Goal: Use online tool/utility: Utilize a website feature to perform a specific function

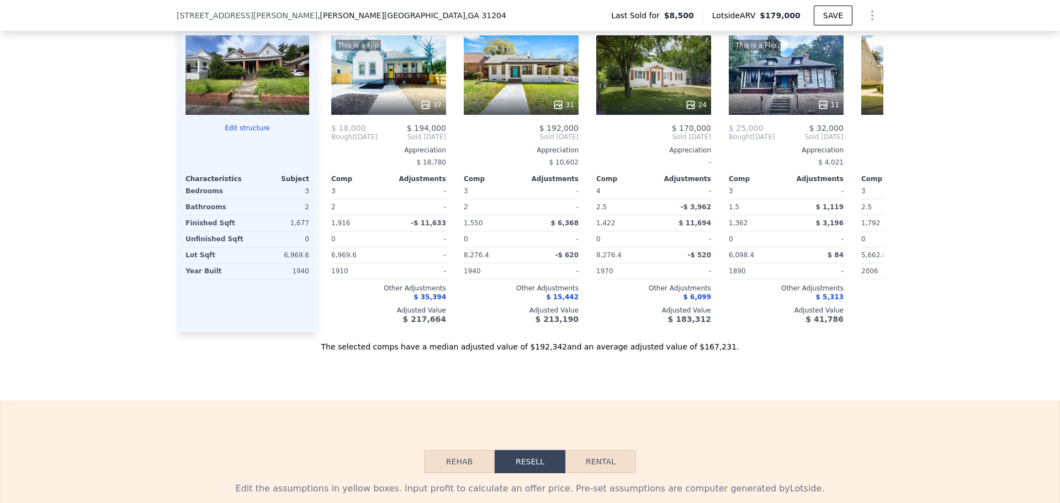
scroll to position [1459, 0]
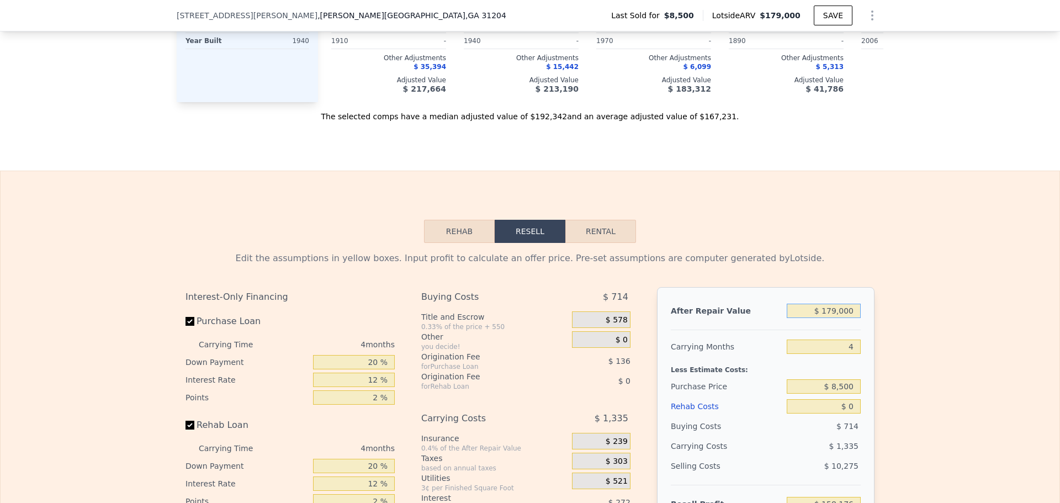
drag, startPoint x: 821, startPoint y: 332, endPoint x: 899, endPoint y: 330, distance: 77.9
click at [905, 327] on div "Edit the assumptions in yellow boxes. Input profit to calculate an offer price.…" at bounding box center [530, 448] width 1059 height 411
drag, startPoint x: 830, startPoint y: 327, endPoint x: 724, endPoint y: 314, distance: 106.9
click at [727, 314] on div "After Repair Value $ 179,000 Carrying Months 4 Less Estimate Costs: Purchase Pr…" at bounding box center [766, 440] width 218 height 307
type input "$ 1"
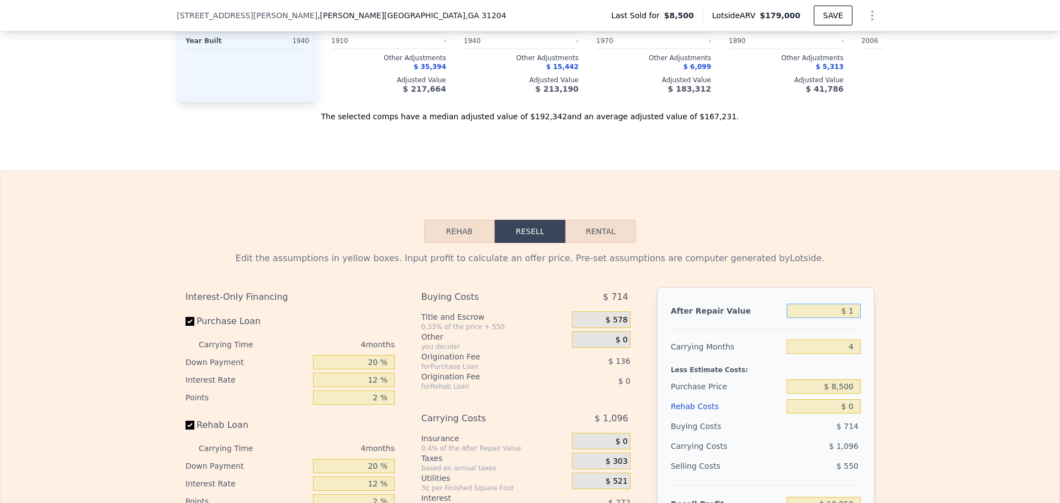
type input "-$ 10,859"
type input "$ 15"
type input "-$ 10,845"
type input "$ 150"
type input "-$ 10,718"
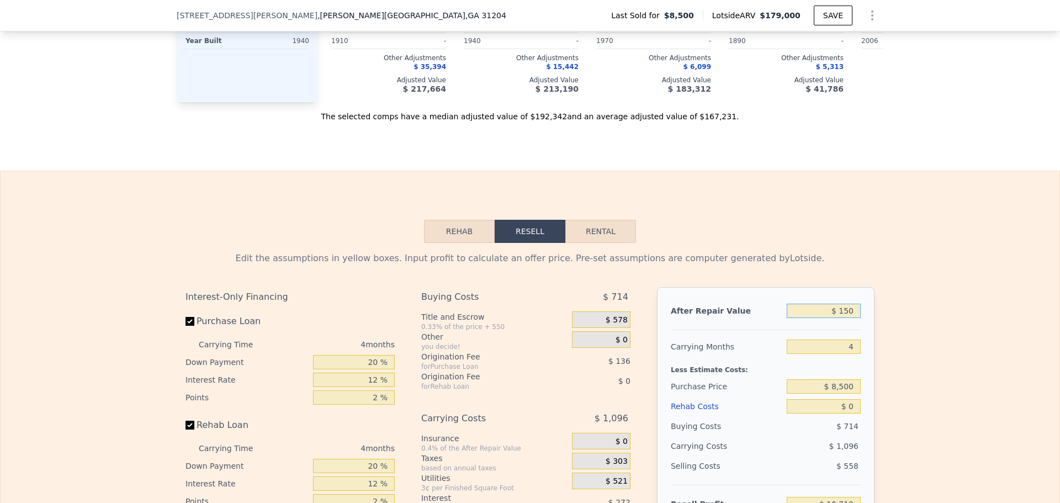
type input "$ 1,500"
type input "-$ 9,445"
type input "$ 15,000"
type input "$ 3,305"
type input "$ 150,000"
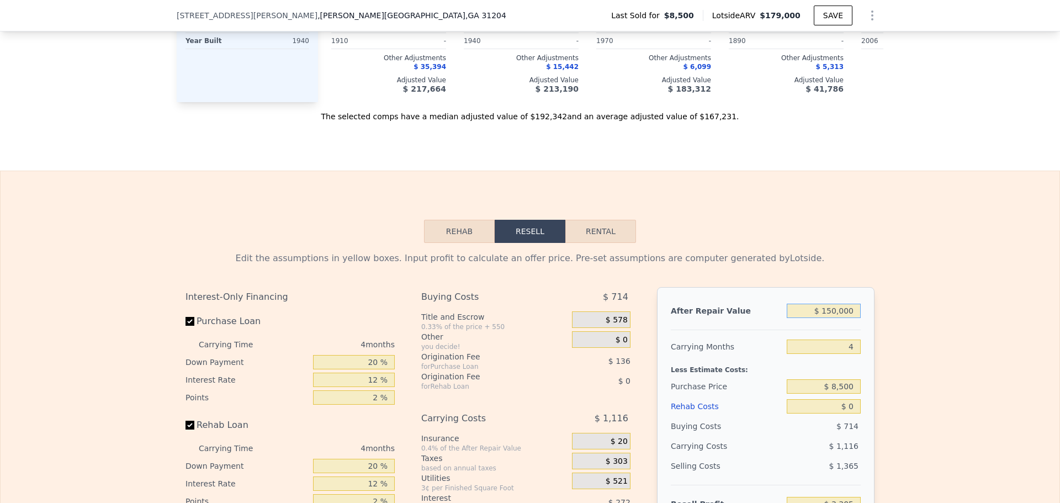
type input "$ 130,790"
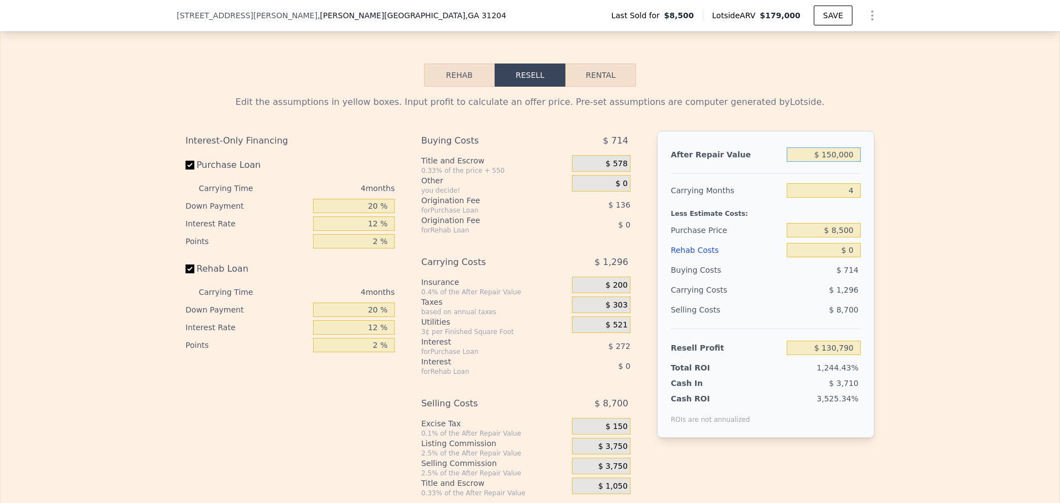
scroll to position [1625, 0]
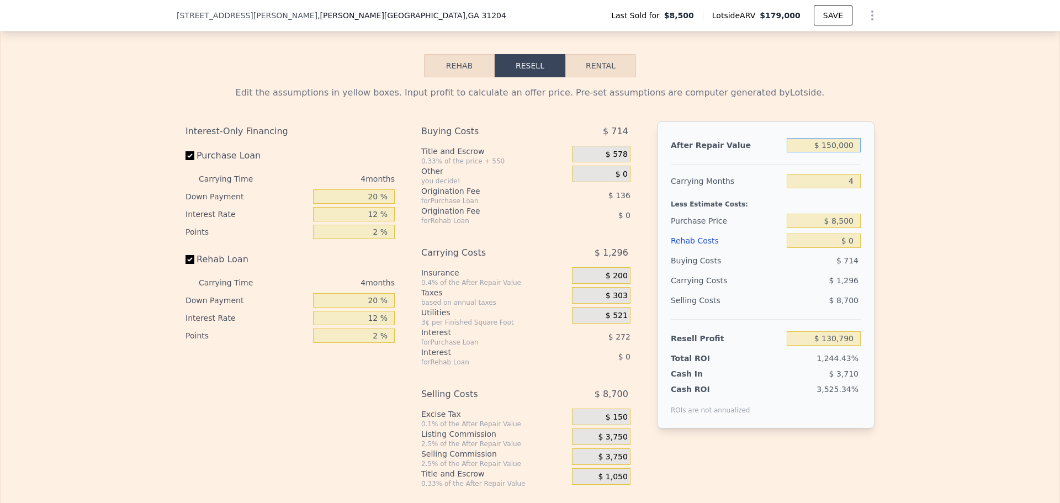
type input "$ 150,000"
drag, startPoint x: 833, startPoint y: 202, endPoint x: 902, endPoint y: 203, distance: 69.6
click at [902, 203] on div "Edit the assumptions in yellow boxes. Input profit to calculate an offer price.…" at bounding box center [530, 282] width 1059 height 411
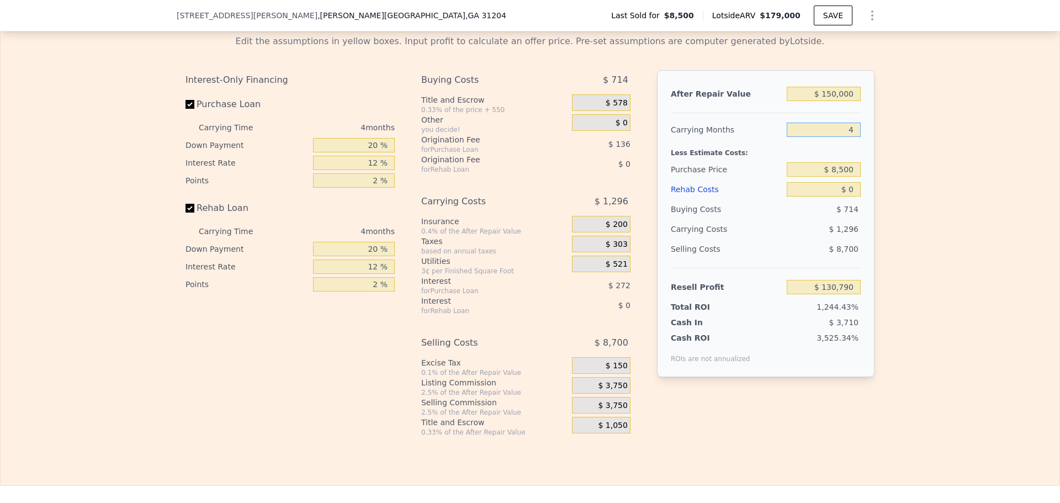
scroll to position [1680, 0]
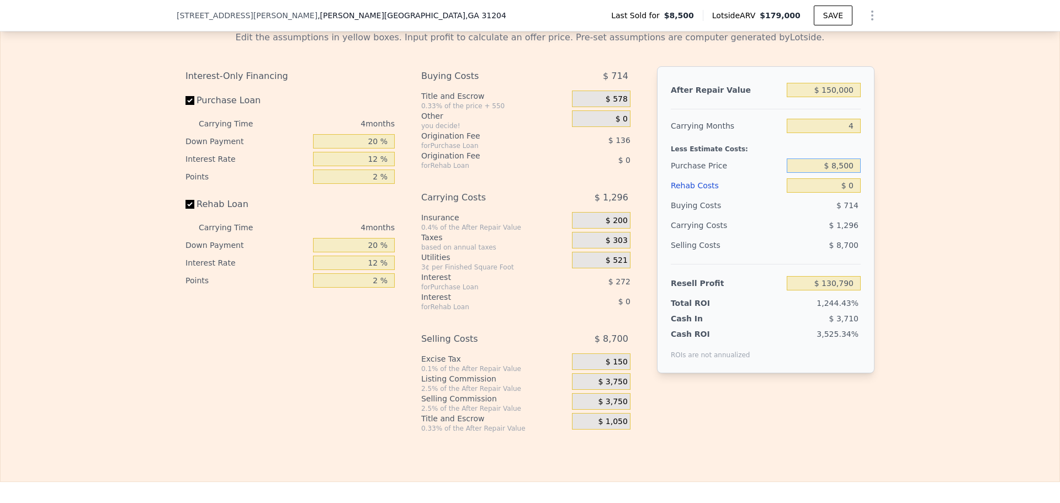
drag, startPoint x: 831, startPoint y: 185, endPoint x: 893, endPoint y: 184, distance: 61.3
click at [893, 184] on div "Edit the assumptions in yellow boxes. Input profit to calculate an offer price.…" at bounding box center [530, 227] width 1059 height 411
type input "$ 29,500"
type input "$ 108,712"
drag, startPoint x: 844, startPoint y: 203, endPoint x: 890, endPoint y: 203, distance: 45.8
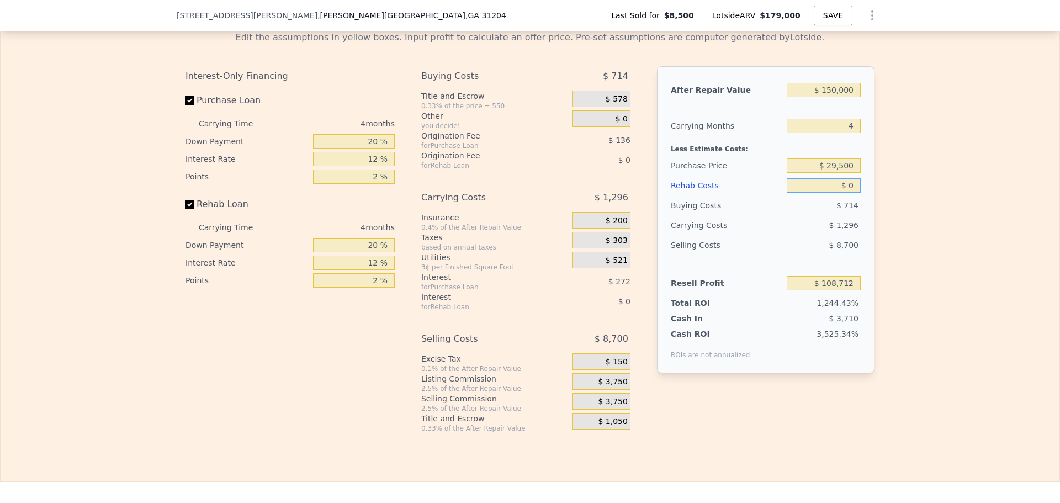
click at [890, 203] on div "Edit the assumptions in yellow boxes. Input profit to calculate an offer price.…" at bounding box center [530, 227] width 1059 height 411
drag, startPoint x: 854, startPoint y: 204, endPoint x: 743, endPoint y: 199, distance: 111.6
click at [745, 195] on div "Rehab Costs $ 0" at bounding box center [766, 186] width 190 height 20
type input "$ 8"
type input "$ 108,704"
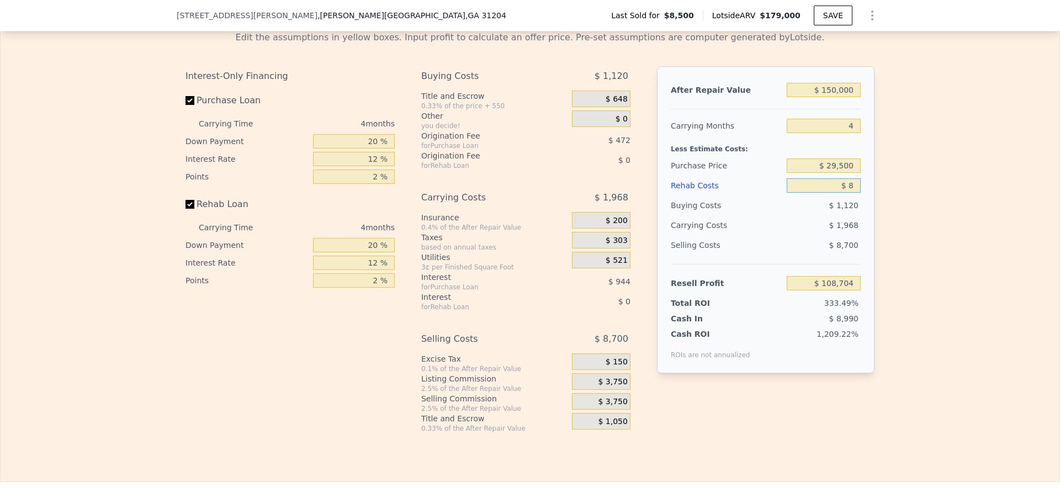
type input "$ 85"
type input "$ 108,622"
type input "$ 850"
type input "$ 107,820"
type input "$ 8,500"
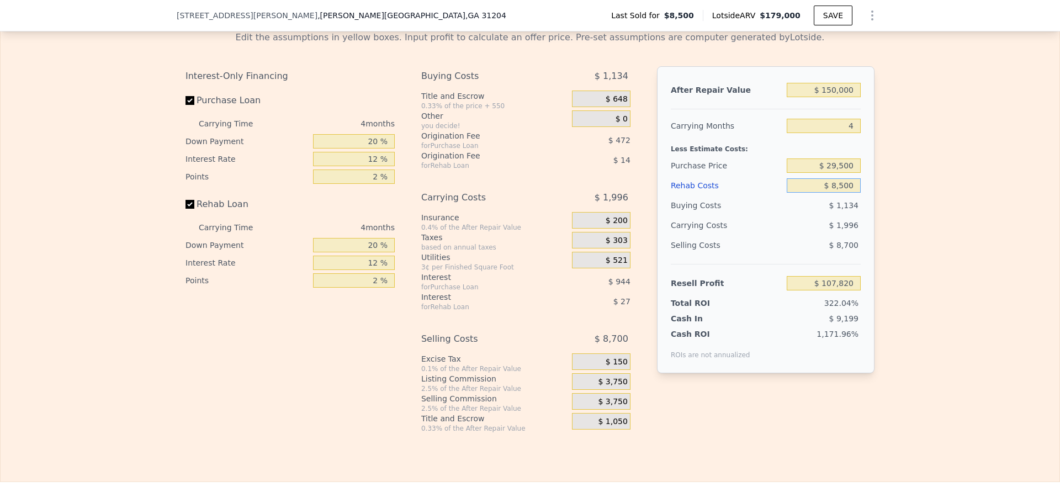
type input "$ 99,804"
type input "$ 85,000"
type input "$ 19,632"
type input "$ 85,000"
click at [886, 293] on div "Edit the assumptions in yellow boxes. Input profit to calculate an offer price.…" at bounding box center [530, 227] width 1059 height 411
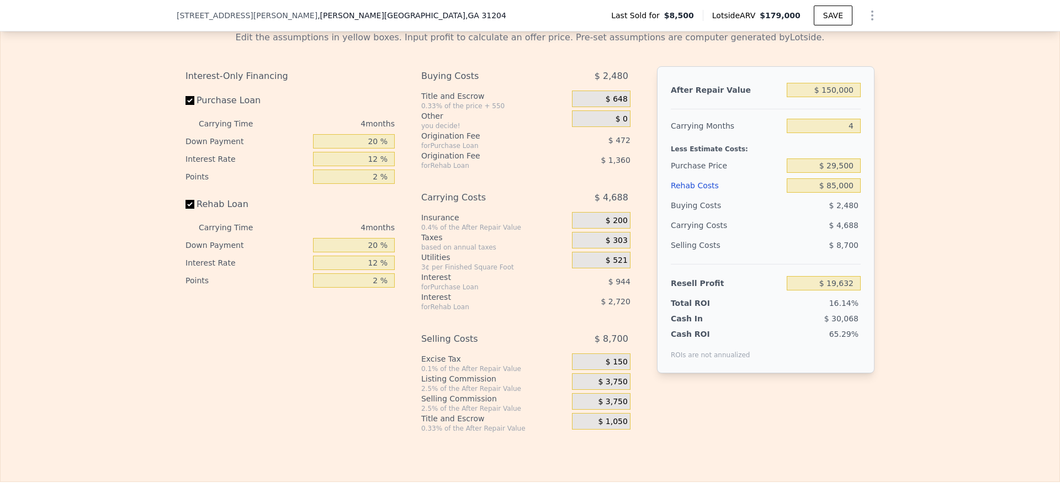
click at [618, 387] on span "$ 3,750" at bounding box center [612, 382] width 29 height 10
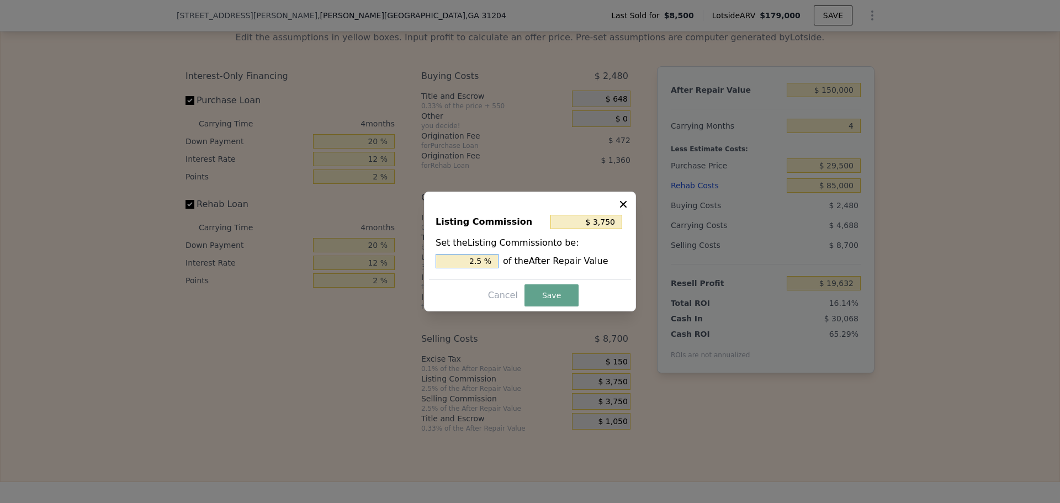
drag, startPoint x: 470, startPoint y: 261, endPoint x: 522, endPoint y: 264, distance: 51.5
click at [520, 264] on div "2.5 % of the After Repair Value" at bounding box center [530, 261] width 189 height 14
type input "$ 1,500"
type input "1 %"
click at [542, 291] on button "Save" at bounding box center [552, 295] width 54 height 22
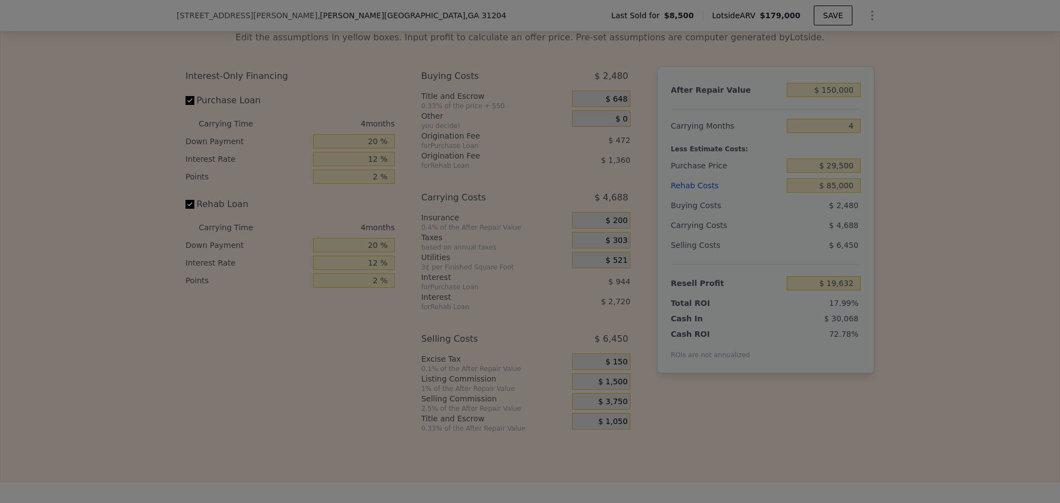
type input "$ 21,882"
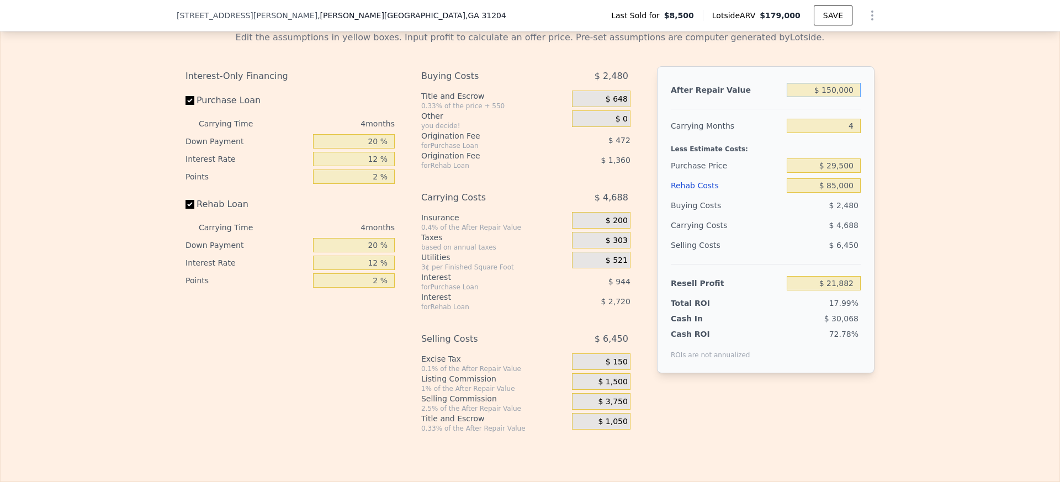
click at [835, 97] on input "$ 150,000" at bounding box center [824, 90] width 74 height 14
type input "$ 15,000"
type input "-$ 107,628"
type input "$ 155,000"
type input "$ 26,679"
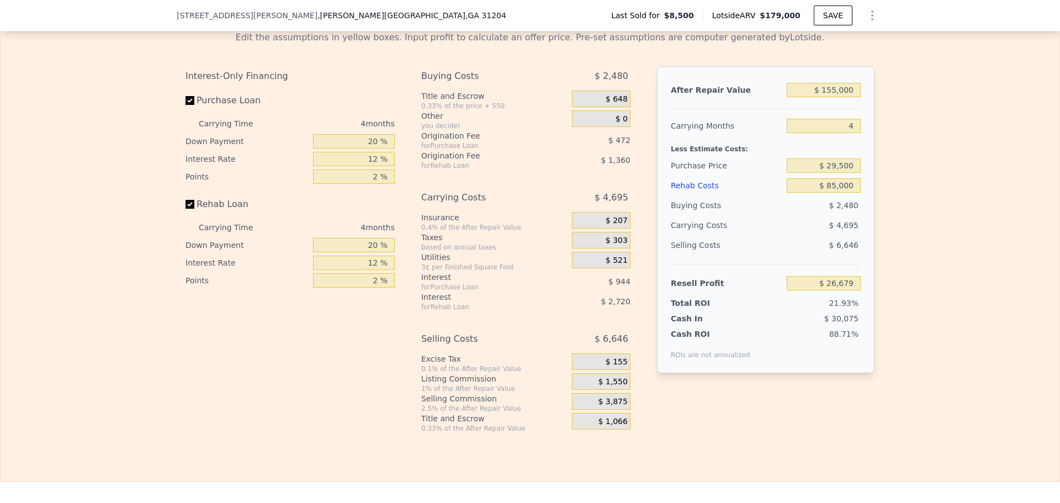
click at [903, 195] on div "Edit the assumptions in yellow boxes. Input profit to calculate an offer price.…" at bounding box center [530, 227] width 1059 height 411
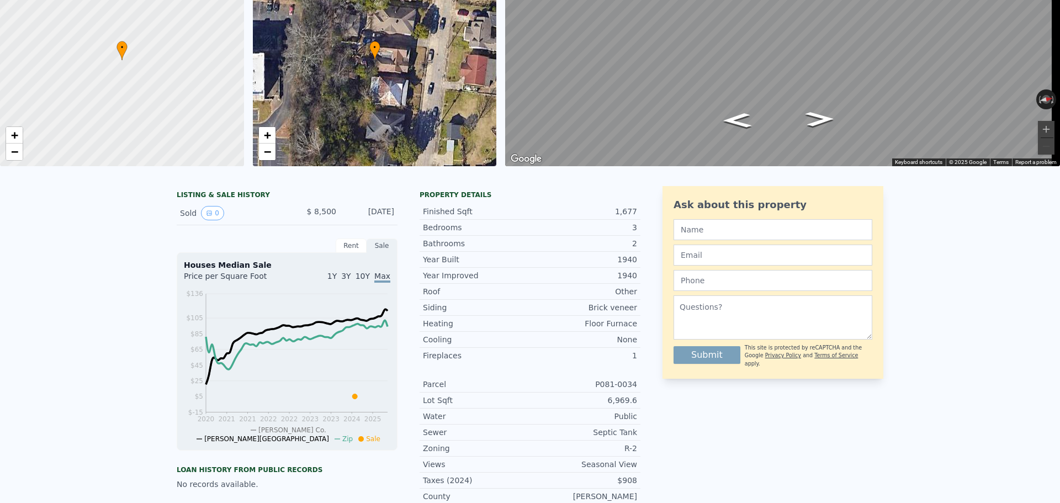
scroll to position [4, 0]
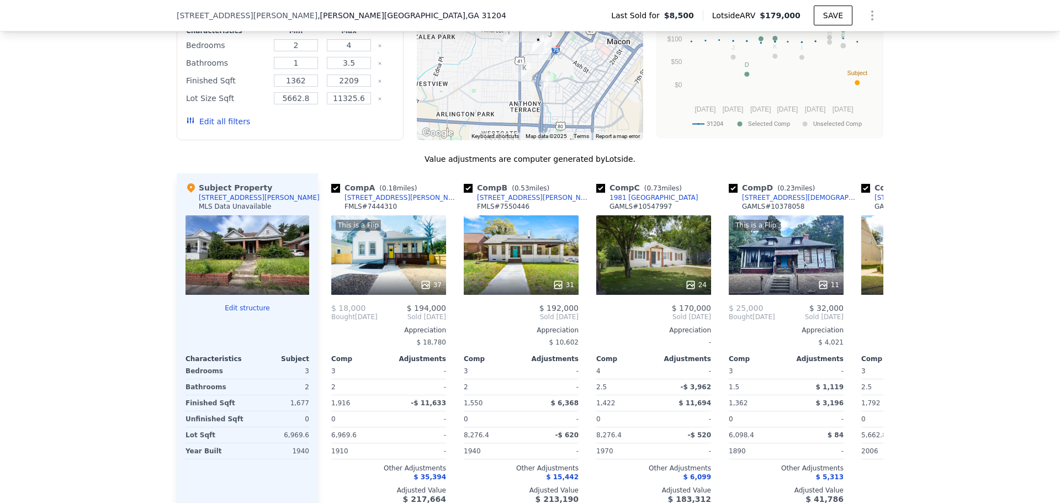
type input "$ 179,000"
type input "$ 0"
type input "$ 158,176"
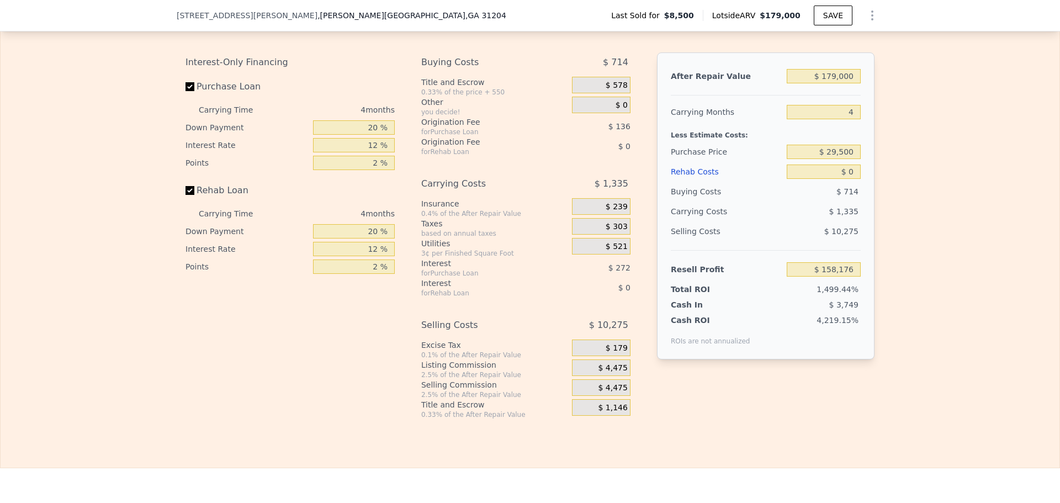
scroll to position [1656, 0]
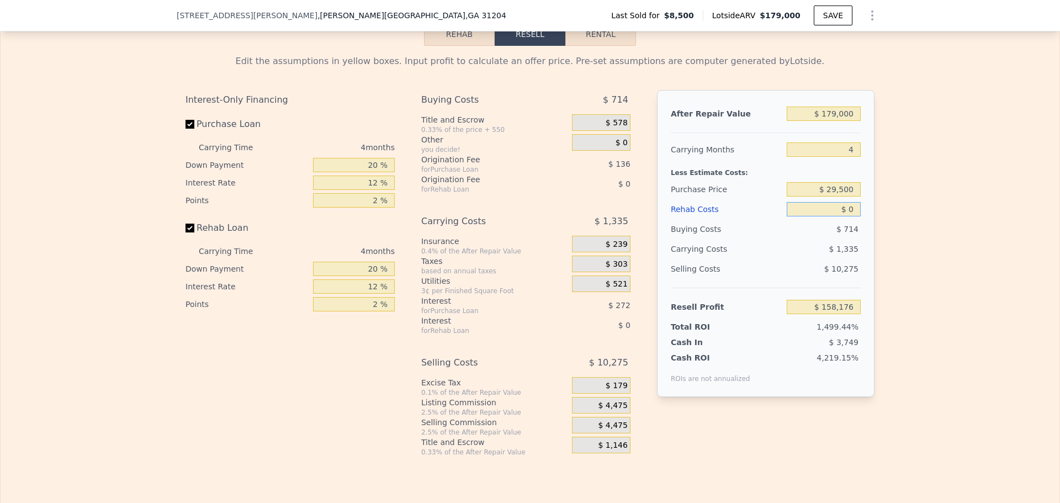
drag, startPoint x: 847, startPoint y: 230, endPoint x: 878, endPoint y: 227, distance: 31.6
click at [878, 227] on div "Edit the assumptions in yellow boxes. Input profit to calculate an offer price.…" at bounding box center [530, 251] width 707 height 411
type input "$ 8"
type input "$ 158,168"
type input "$ 85"
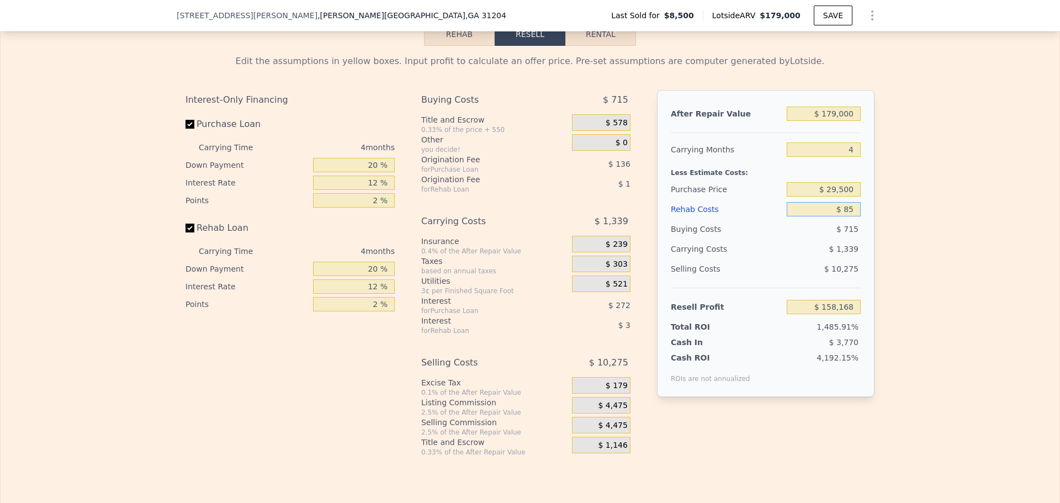
type input "$ 158,086"
type input "$ 850"
type input "$ 157,284"
type input "$ 8,500"
type input "$ 149,268"
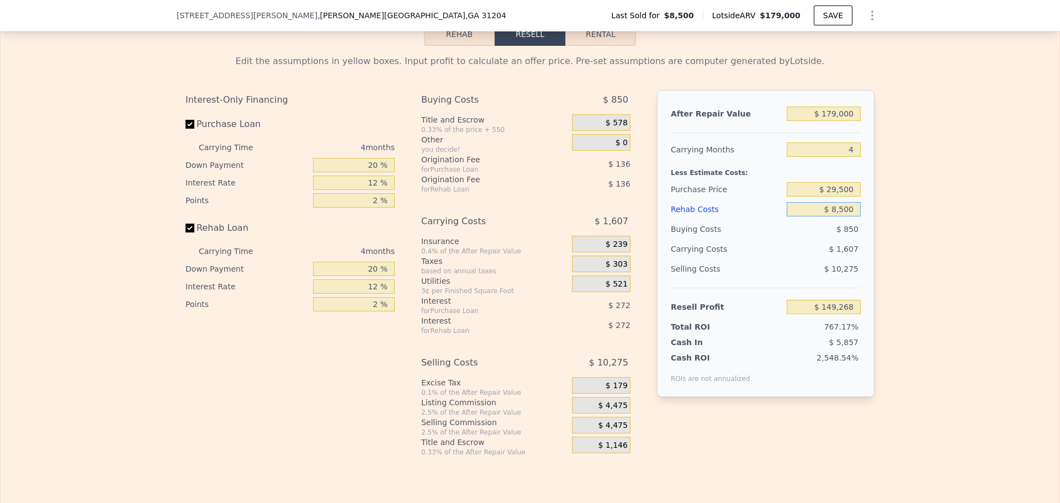
type input "$ 85,000"
type input "$ 69,096"
type input "$ 85,000"
click at [891, 230] on div "Edit the assumptions in yellow boxes. Input profit to calculate an offer price.…" at bounding box center [530, 251] width 1059 height 411
drag, startPoint x: 589, startPoint y: 236, endPoint x: 651, endPoint y: 236, distance: 62.4
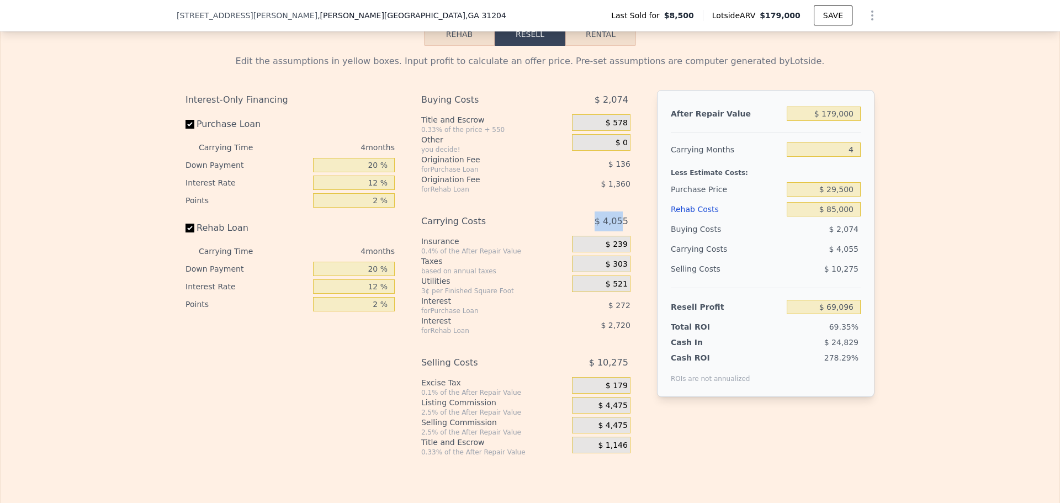
click at [650, 236] on div "Interest-Only Financing Purchase Loan Carrying Time 4 months Down Payment 20 % …" at bounding box center [530, 273] width 689 height 367
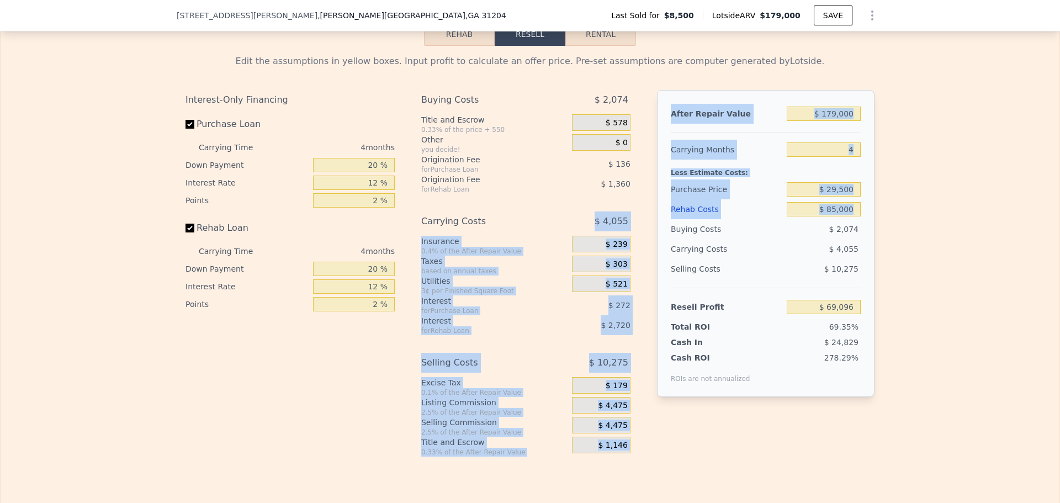
click at [641, 237] on div "Interest-Only Financing Purchase Loan Carrying Time 4 months Down Payment 20 % …" at bounding box center [530, 273] width 689 height 367
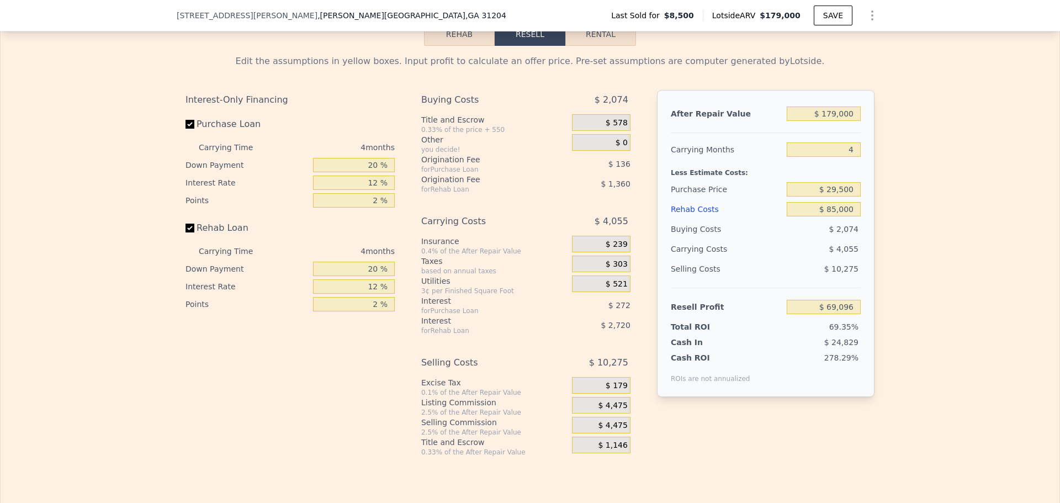
click at [608, 411] on span "$ 4,475" at bounding box center [612, 406] width 29 height 10
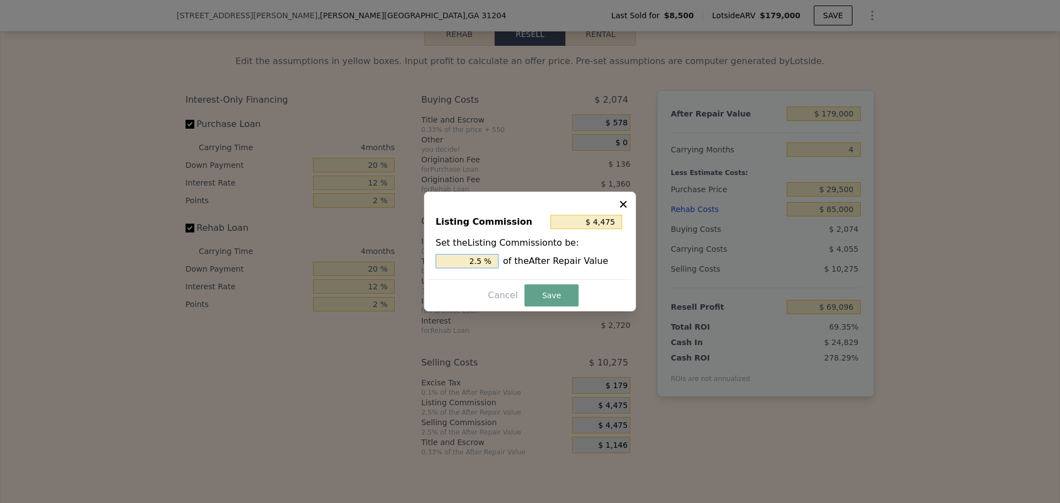
drag, startPoint x: 465, startPoint y: 262, endPoint x: 517, endPoint y: 262, distance: 51.9
click at [517, 262] on div "2.5 % of the After Repair Value" at bounding box center [530, 261] width 189 height 14
type input "$ 1,790"
type input "1 %"
click at [555, 287] on button "Save" at bounding box center [552, 295] width 54 height 22
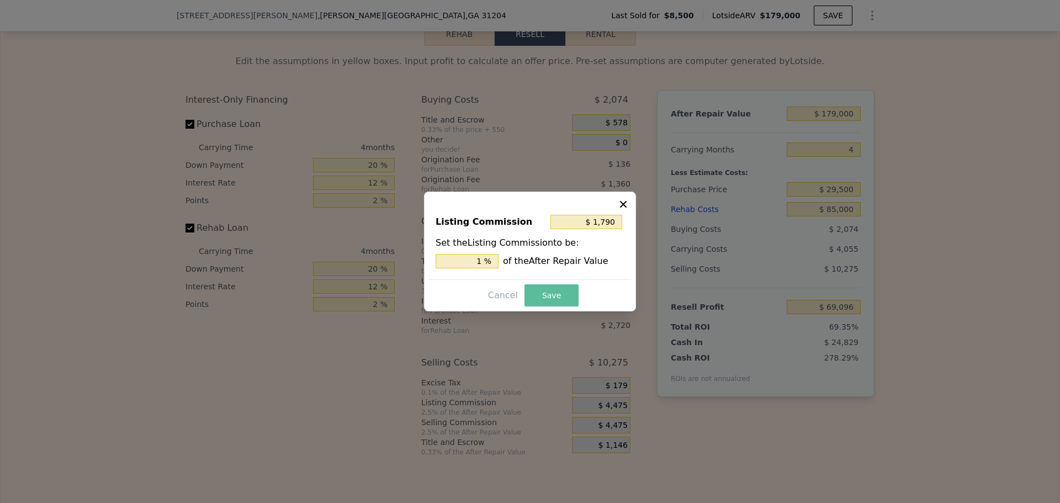
type input "$ 71,781"
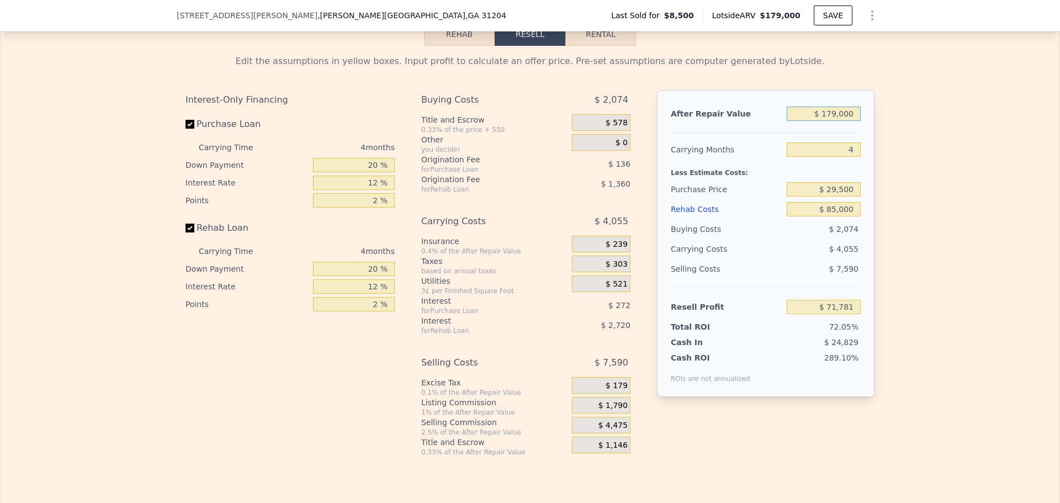
drag, startPoint x: 822, startPoint y: 130, endPoint x: 867, endPoint y: 131, distance: 45.3
click at [867, 130] on div "After Repair Value $ 179,000 Carrying Months 4 Less Estimate Costs: Purchase Pr…" at bounding box center [766, 243] width 218 height 307
type input "$ 1"
type input "-$ 99,939"
type input "$ 15"
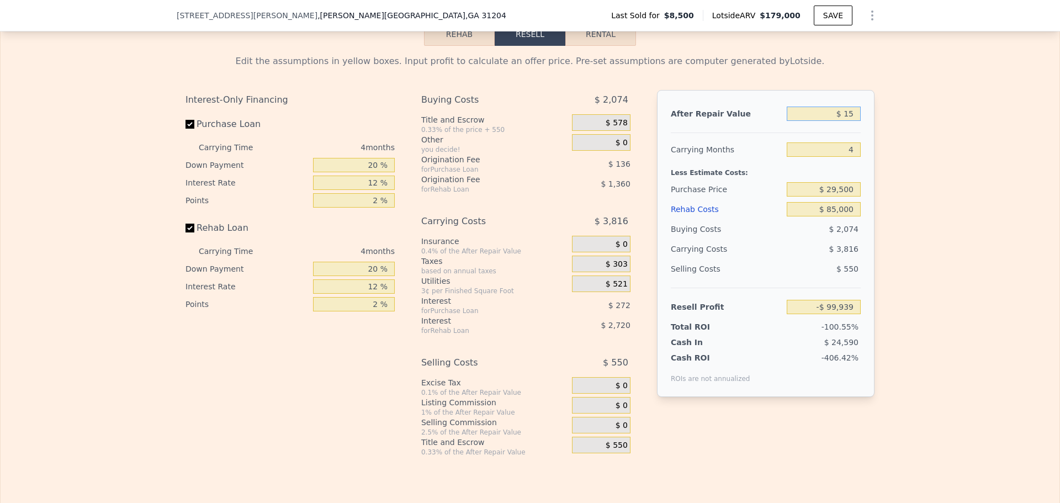
type input "-$ 99,925"
type input "$ 155"
type input "-$ 99,792"
type input "$ 1,550"
type input "-$ 98,454"
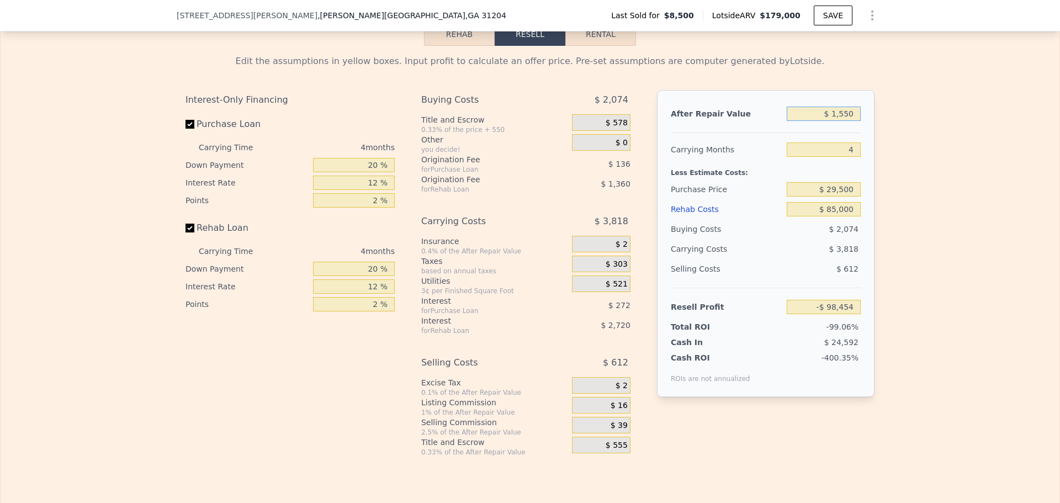
type input "$ 15,500"
type input "-$ 85,072"
type input "$ 155,000"
type input "$ 48,757"
type input "$ 155,000"
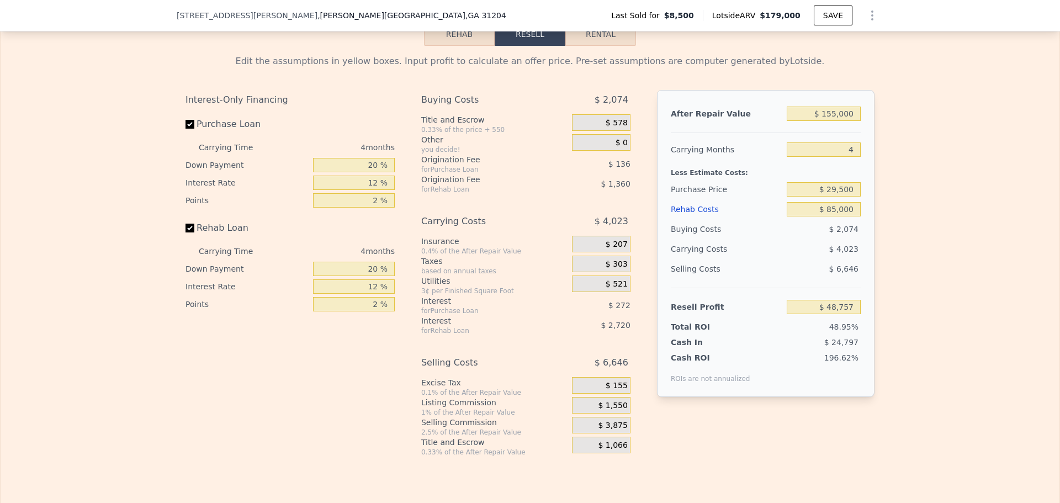
click at [970, 194] on div "Edit the assumptions in yellow boxes. Input profit to calculate an offer price.…" at bounding box center [530, 251] width 1059 height 411
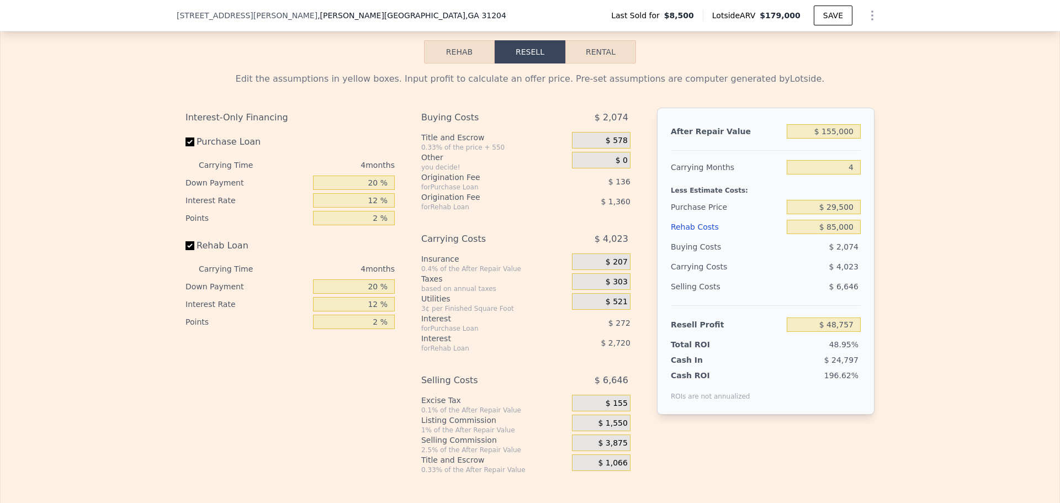
scroll to position [1688, 0]
